Goal: Information Seeking & Learning: Learn about a topic

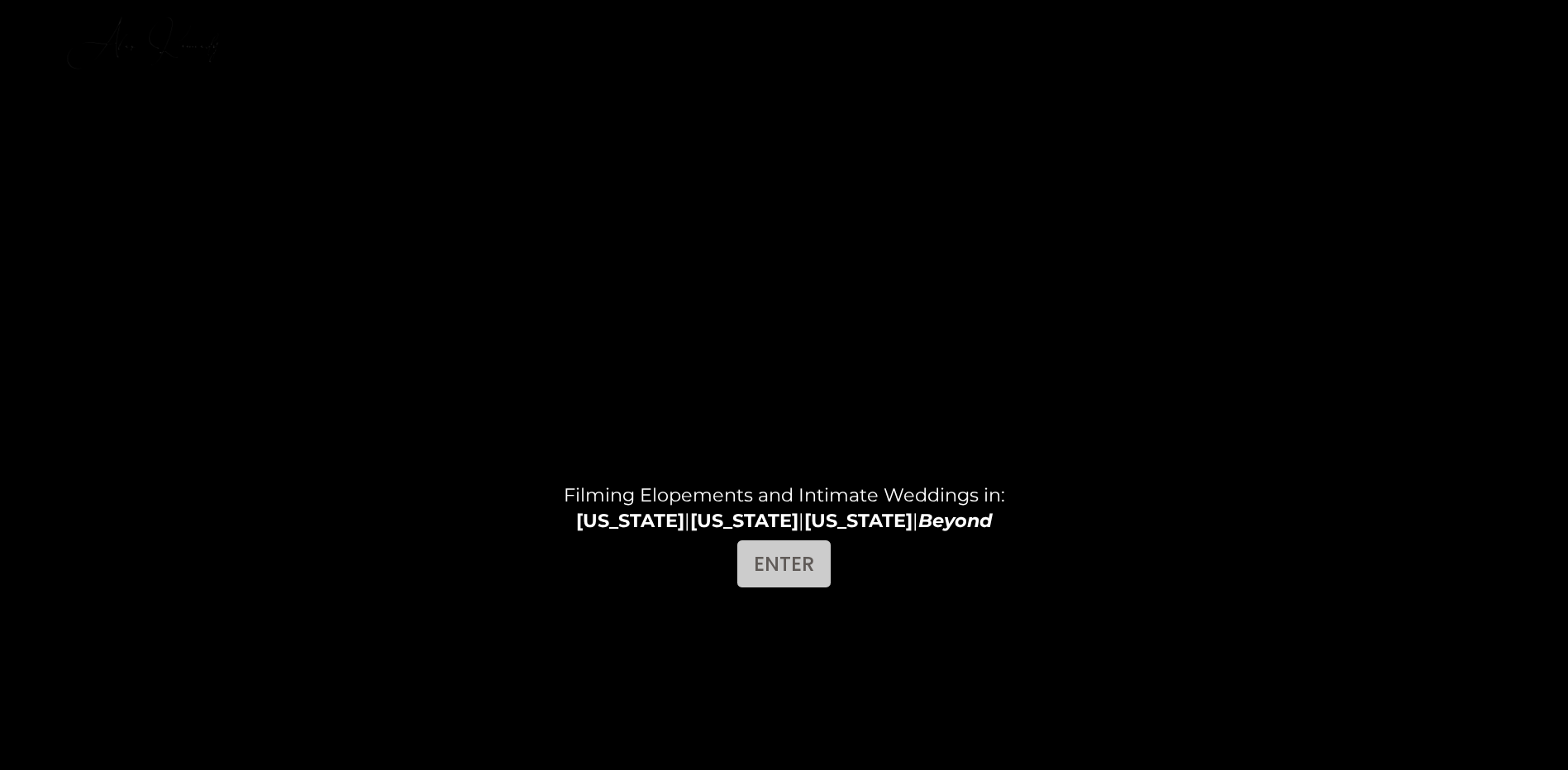
click at [781, 570] on link "ENTER" at bounding box center [783, 564] width 94 height 47
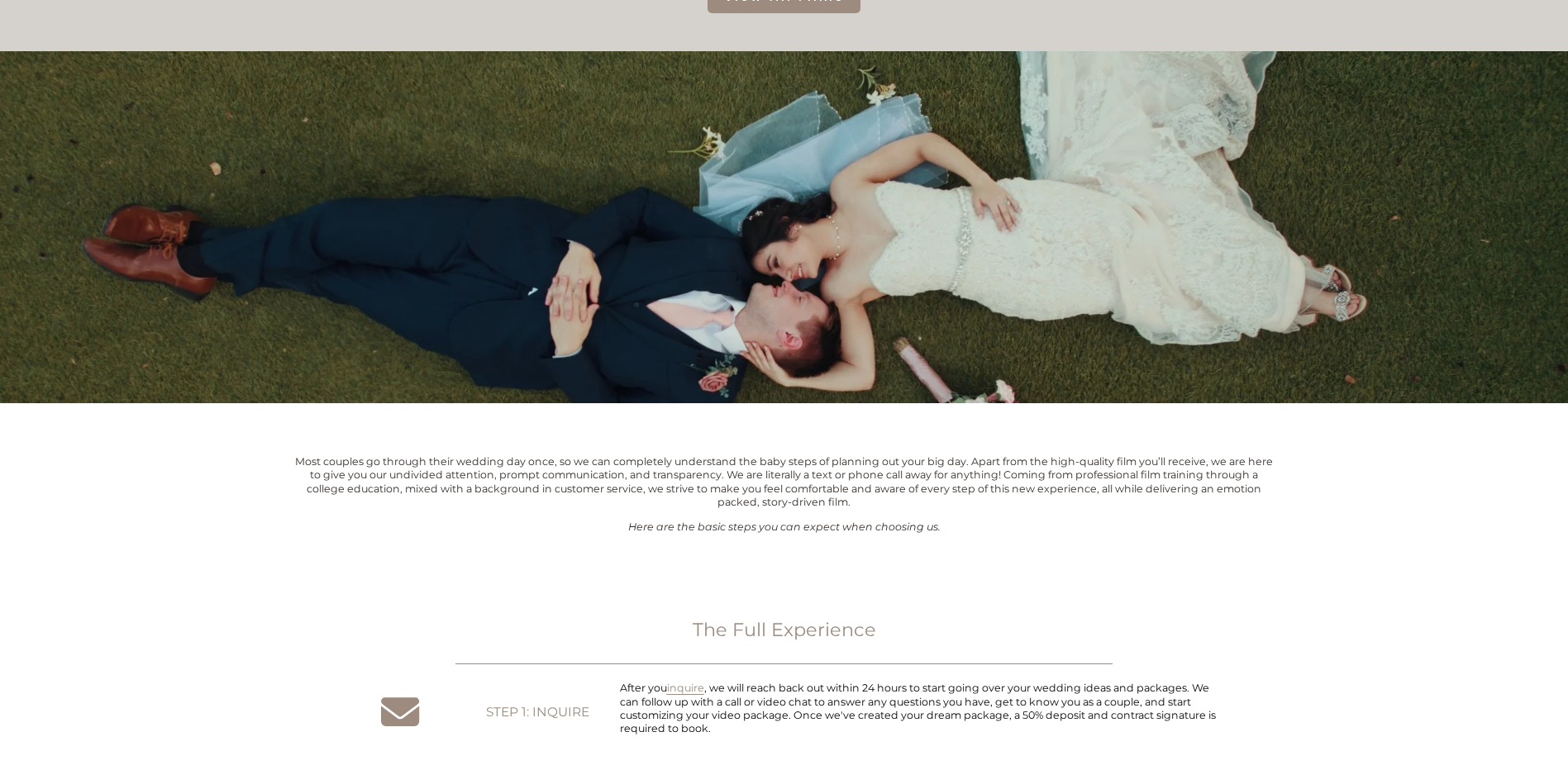
scroll to position [743, 0]
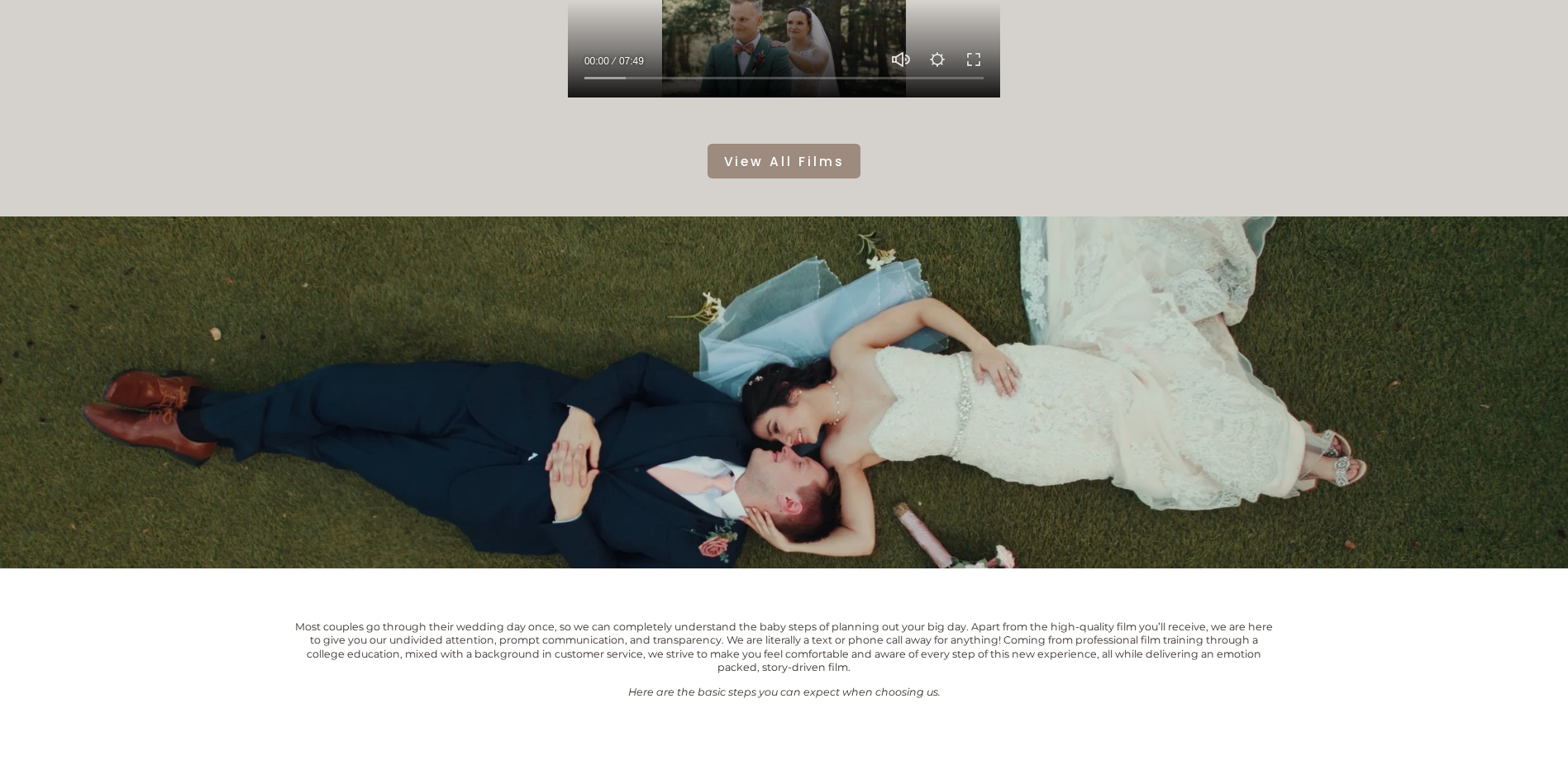
click at [818, 167] on link "View All Films" at bounding box center [784, 161] width 153 height 36
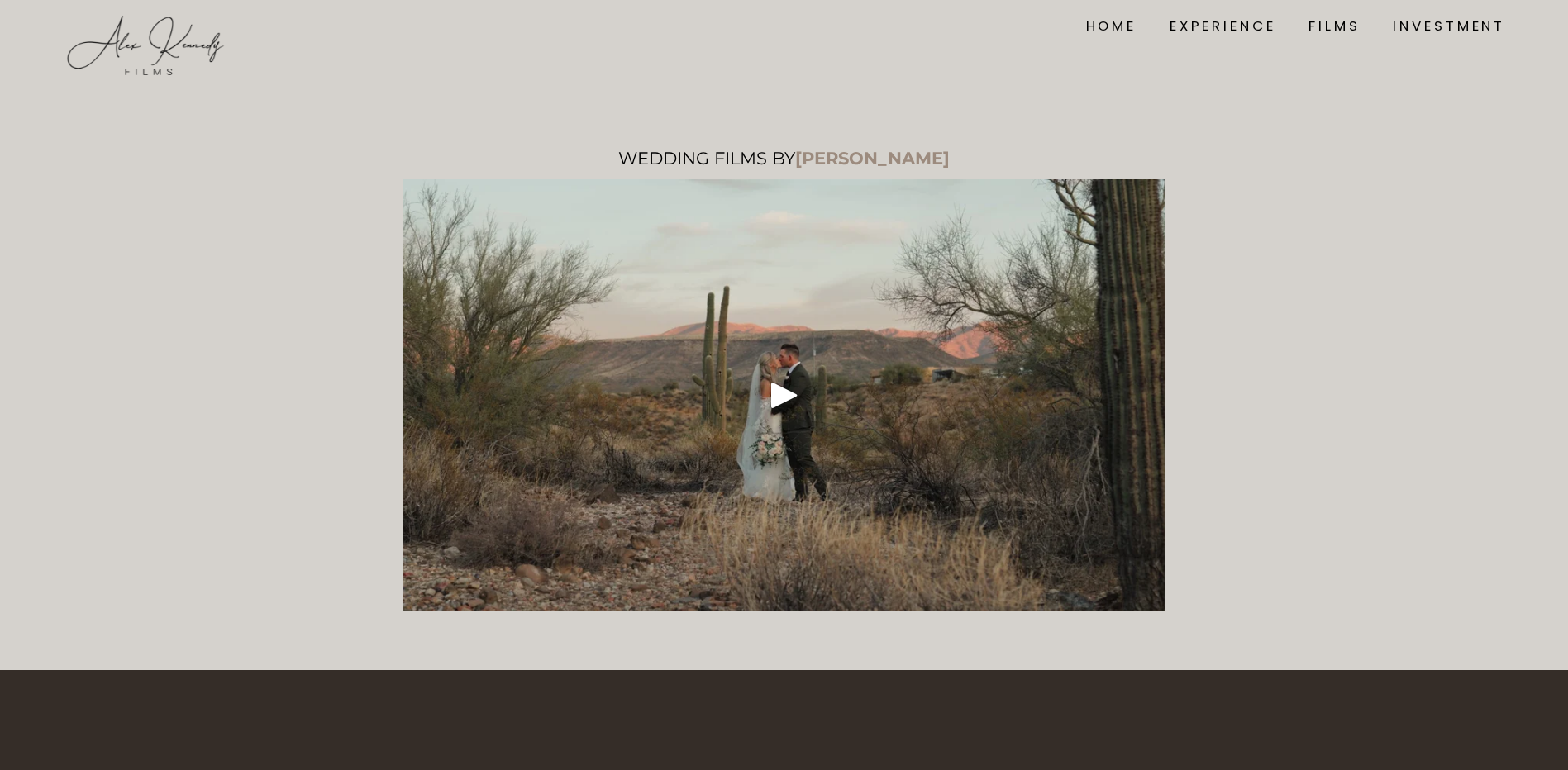
click at [813, 407] on div at bounding box center [784, 394] width 764 height 431
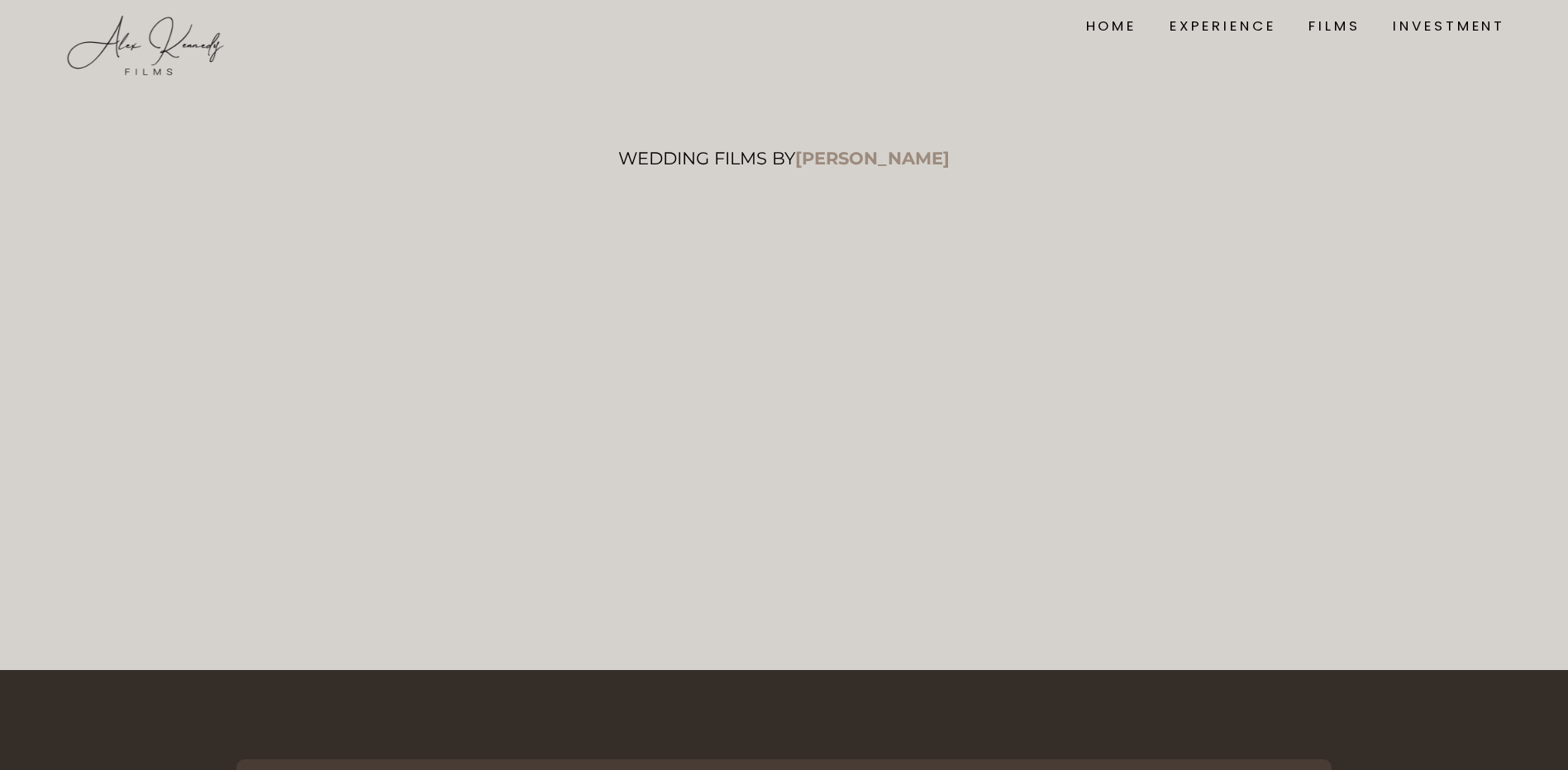
click at [1339, 430] on div "WEDDING FILMS BY ALEX KENNEDY" at bounding box center [784, 360] width 1568 height 514
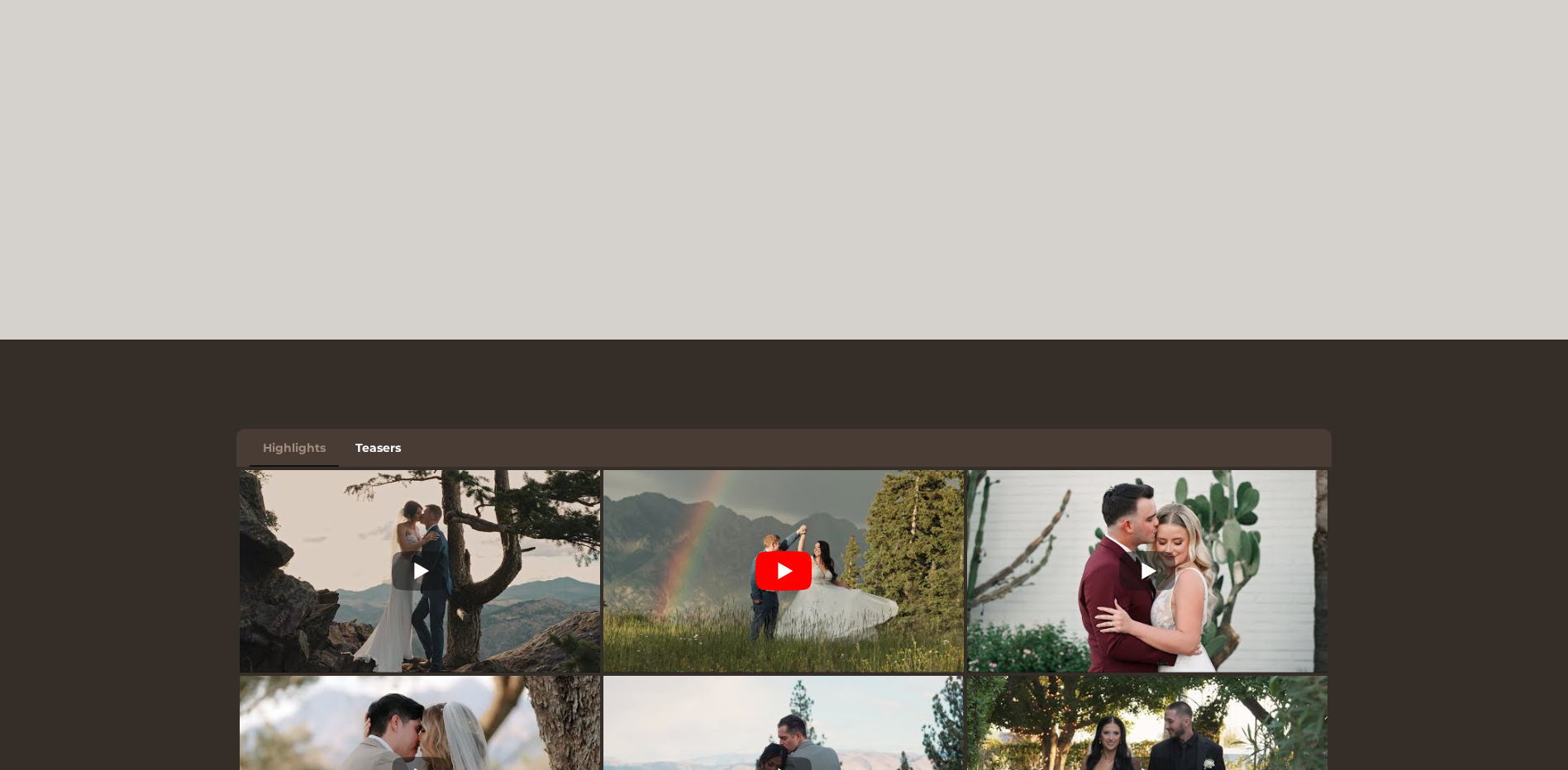
scroll to position [743, 0]
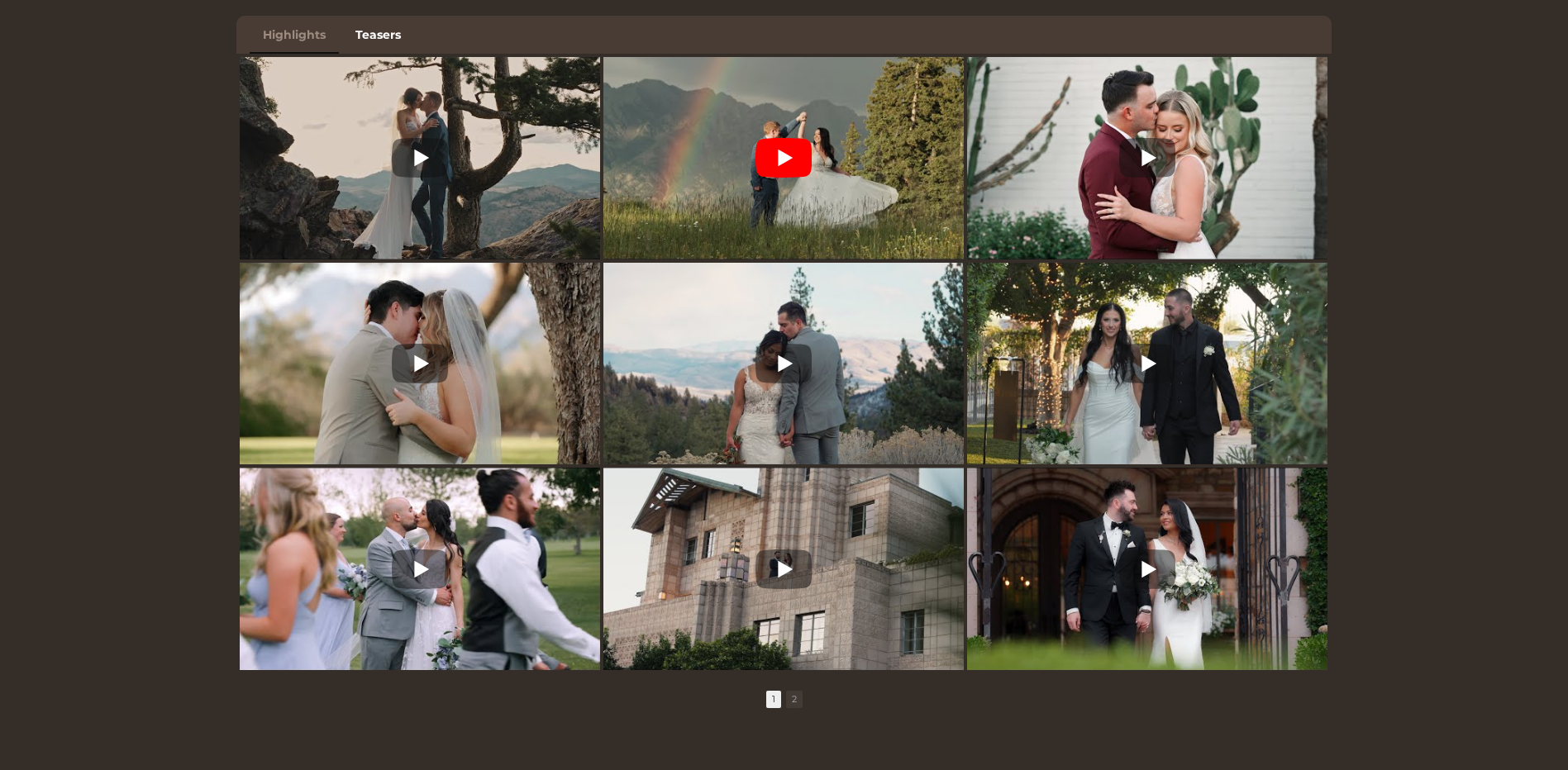
click at [799, 170] on icon at bounding box center [783, 157] width 56 height 40
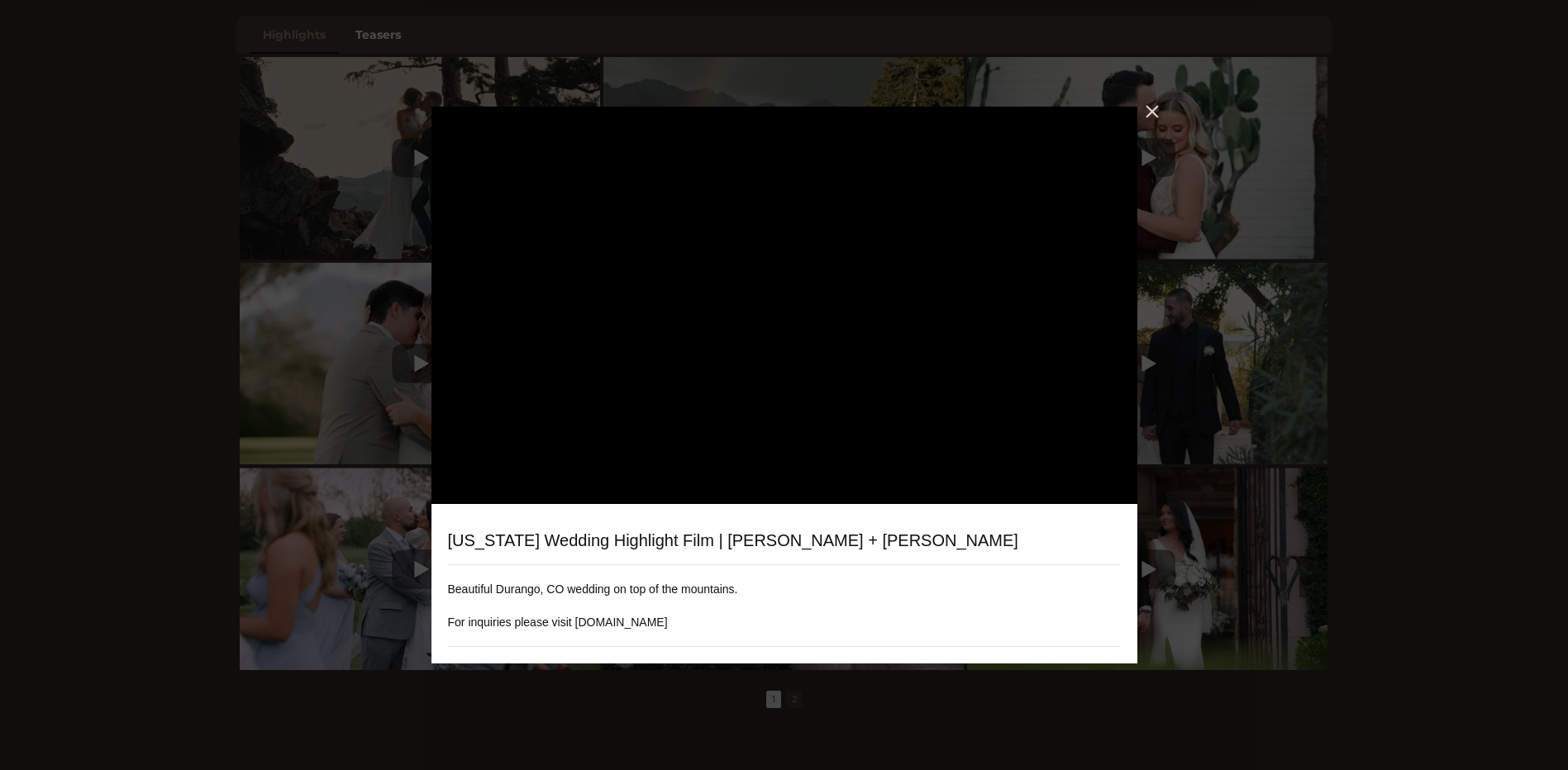
click at [1146, 114] on div "Close" at bounding box center [1151, 111] width 30 height 30
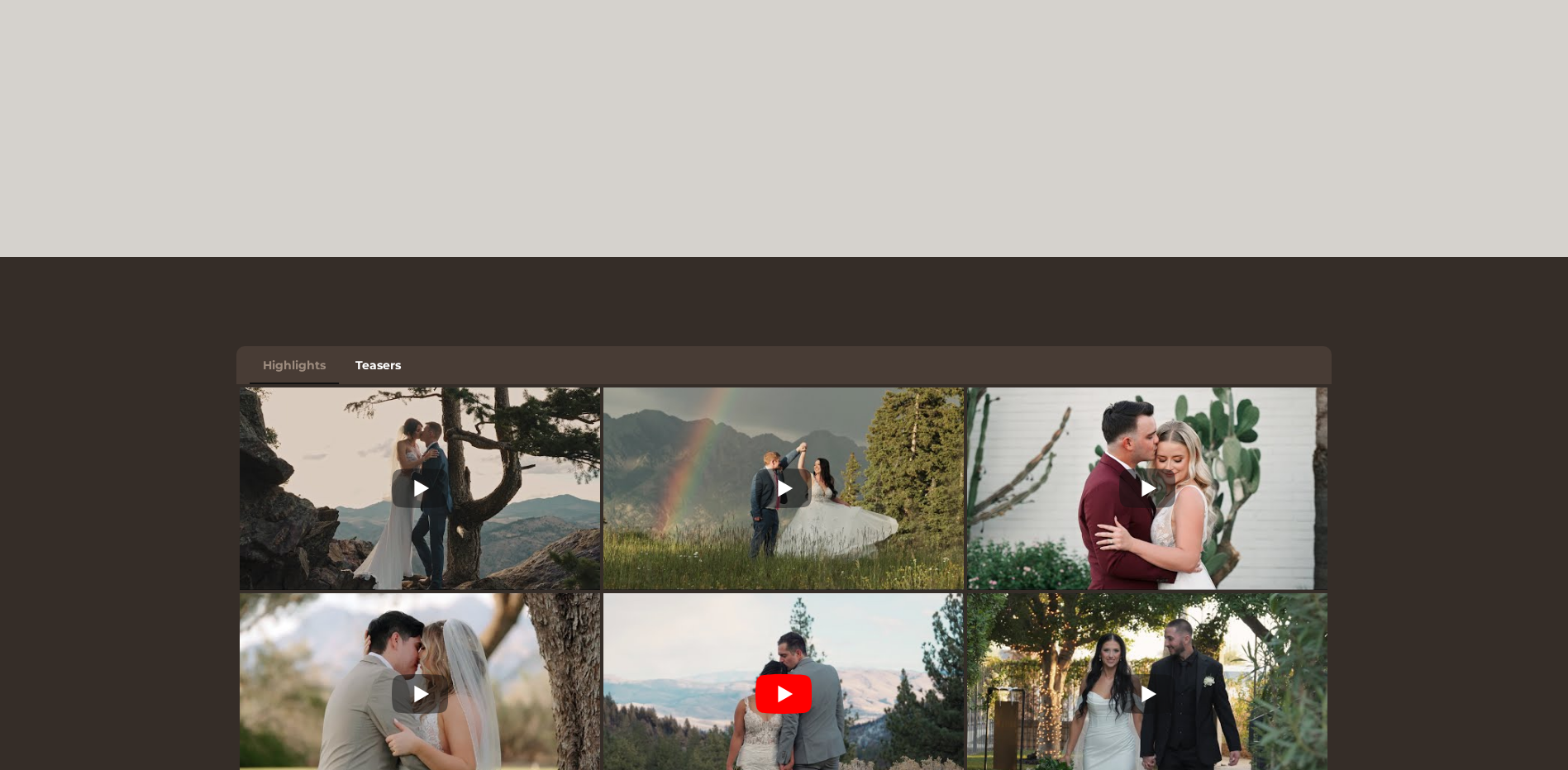
scroll to position [661, 0]
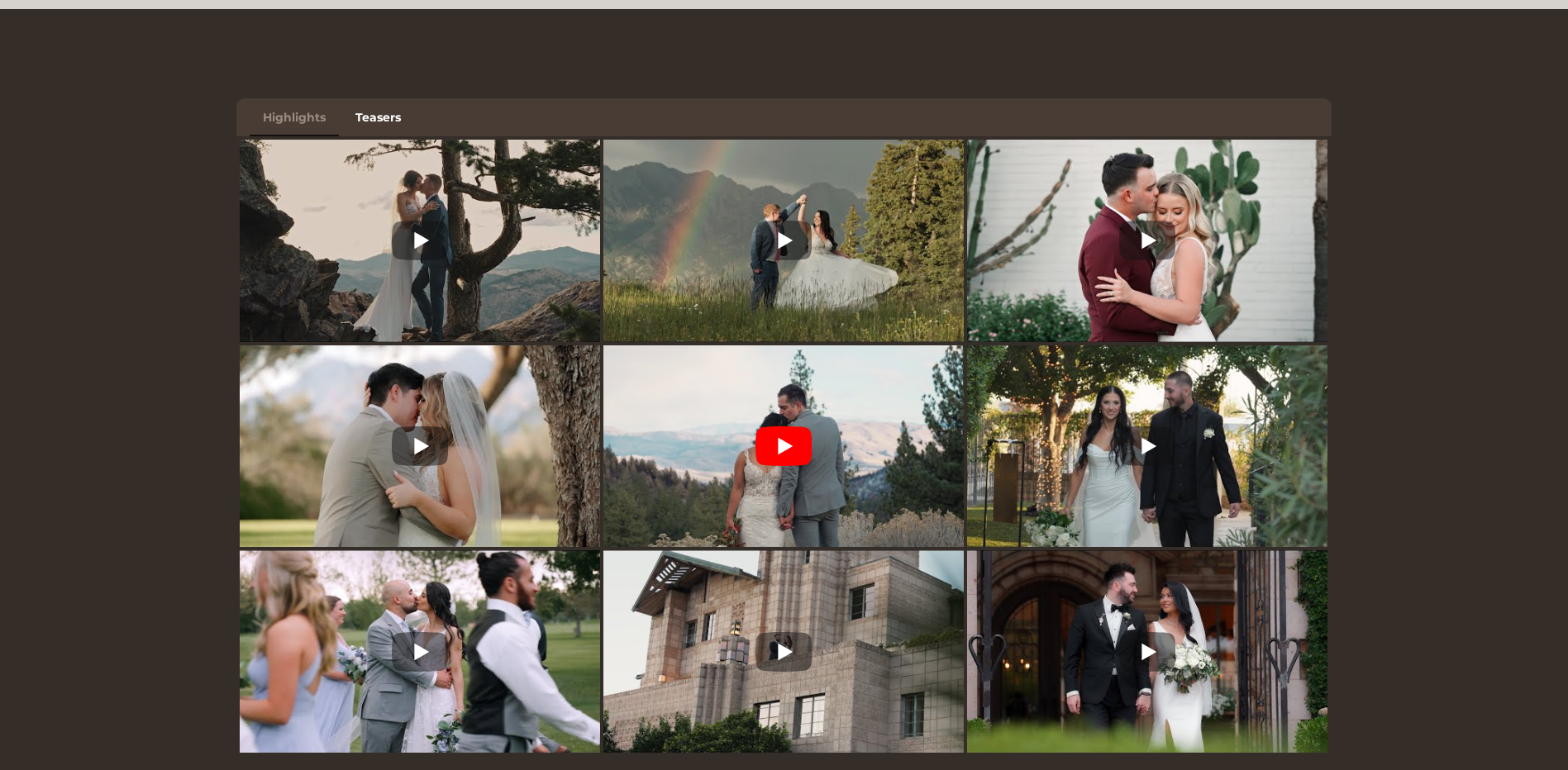
click at [787, 471] on img at bounding box center [784, 445] width 361 height 270
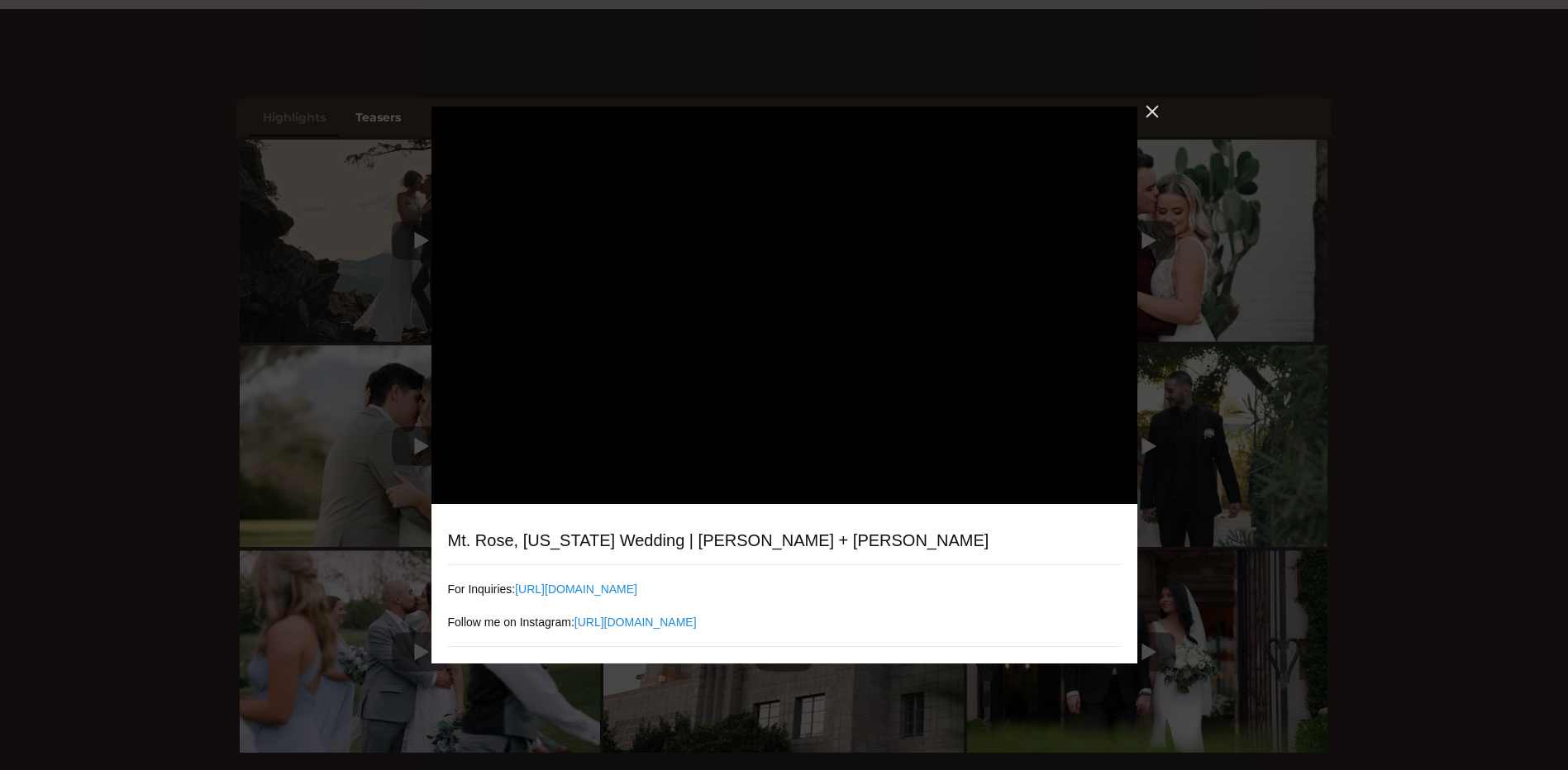
click at [1147, 109] on div "Close" at bounding box center [1151, 111] width 30 height 30
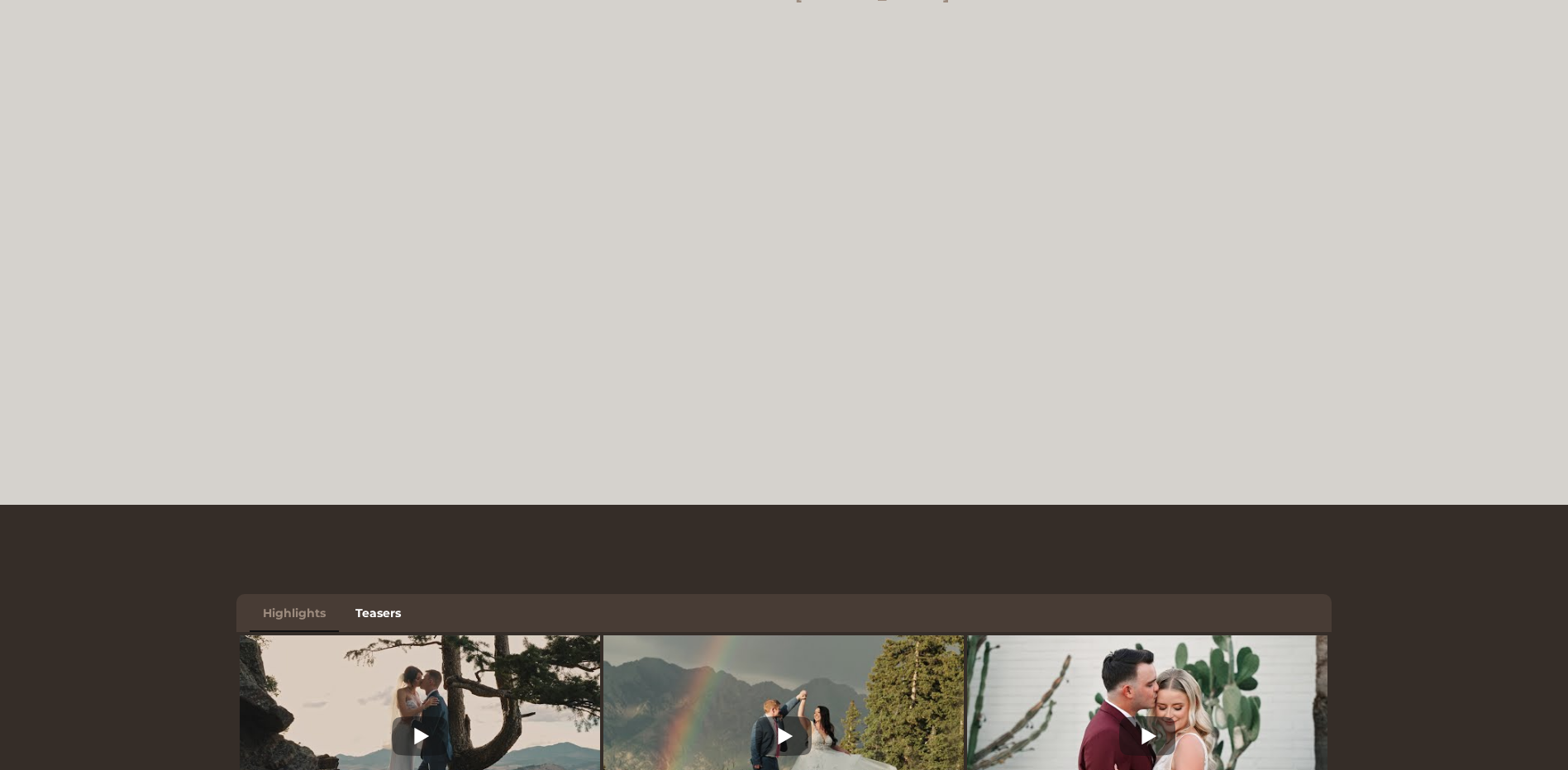
scroll to position [0, 0]
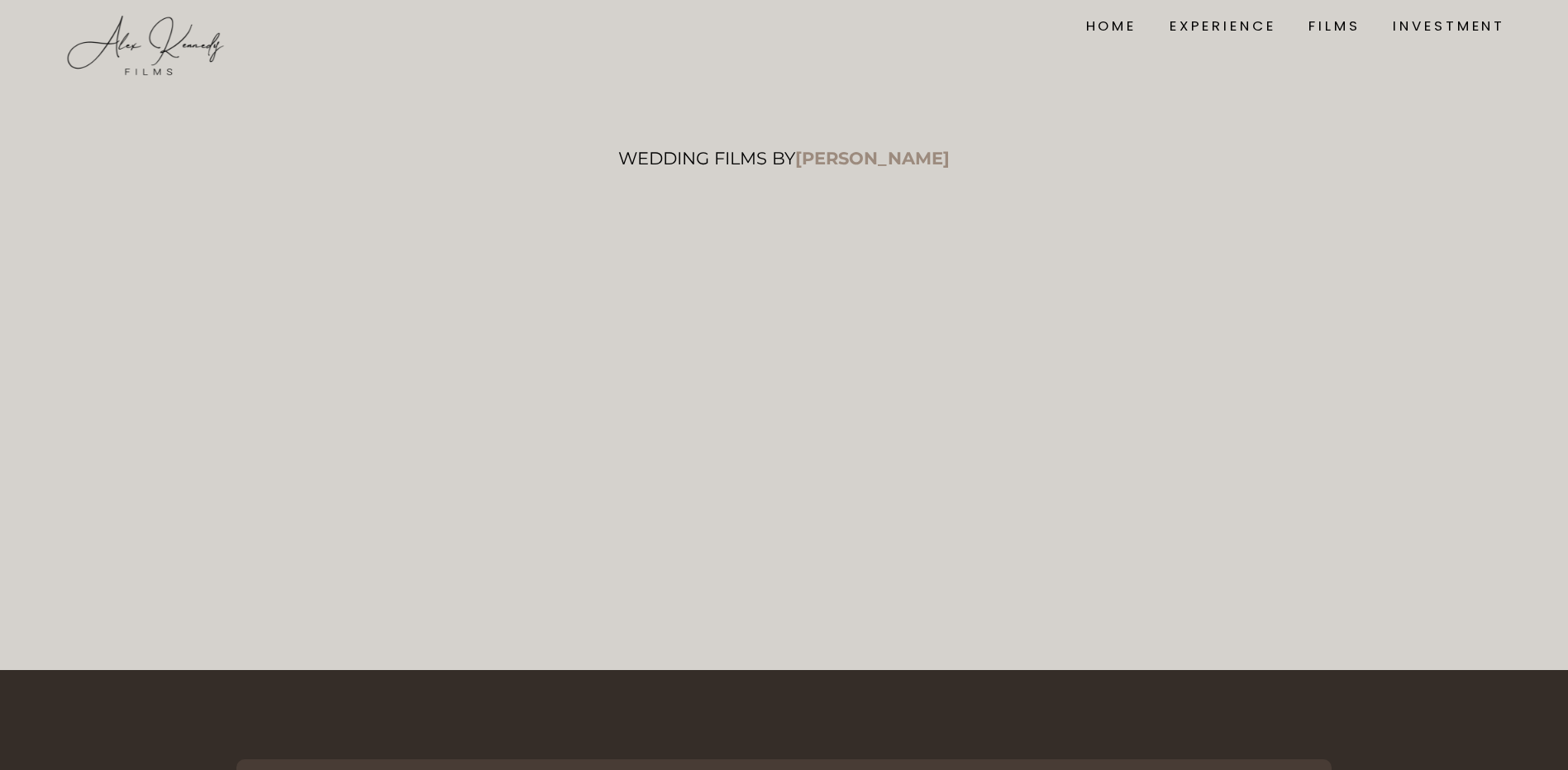
click at [1443, 17] on link "INVESTMENT" at bounding box center [1448, 25] width 113 height 22
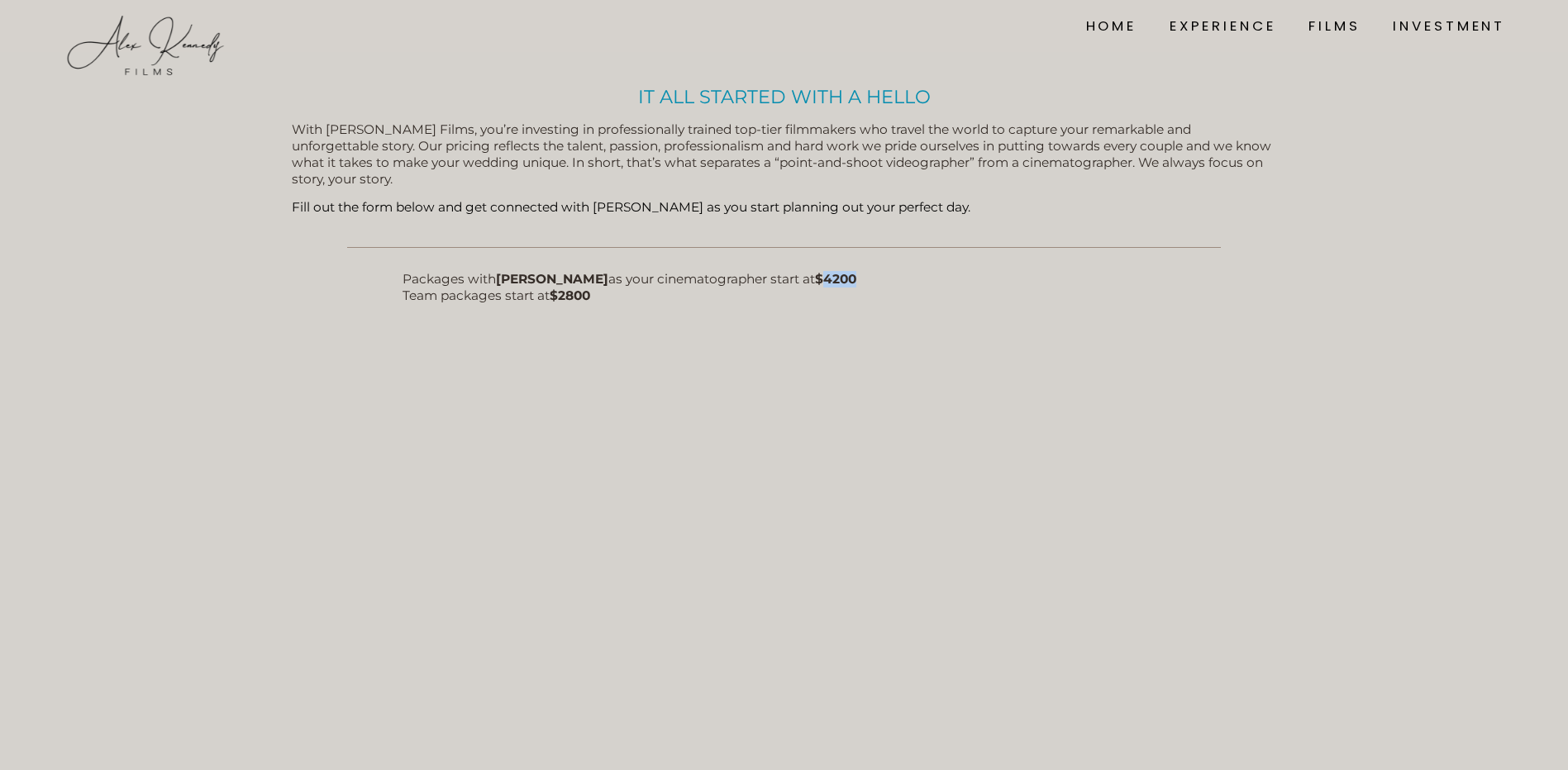
drag, startPoint x: 813, startPoint y: 285, endPoint x: 876, endPoint y: 279, distance: 63.3
click at [876, 279] on p "Packages with Alex Kennedy as your cinematographer start at $4200 Team packages…" at bounding box center [784, 287] width 764 height 33
click at [1086, 33] on link "HOME" at bounding box center [1111, 25] width 50 height 22
